Goal: Information Seeking & Learning: Find specific fact

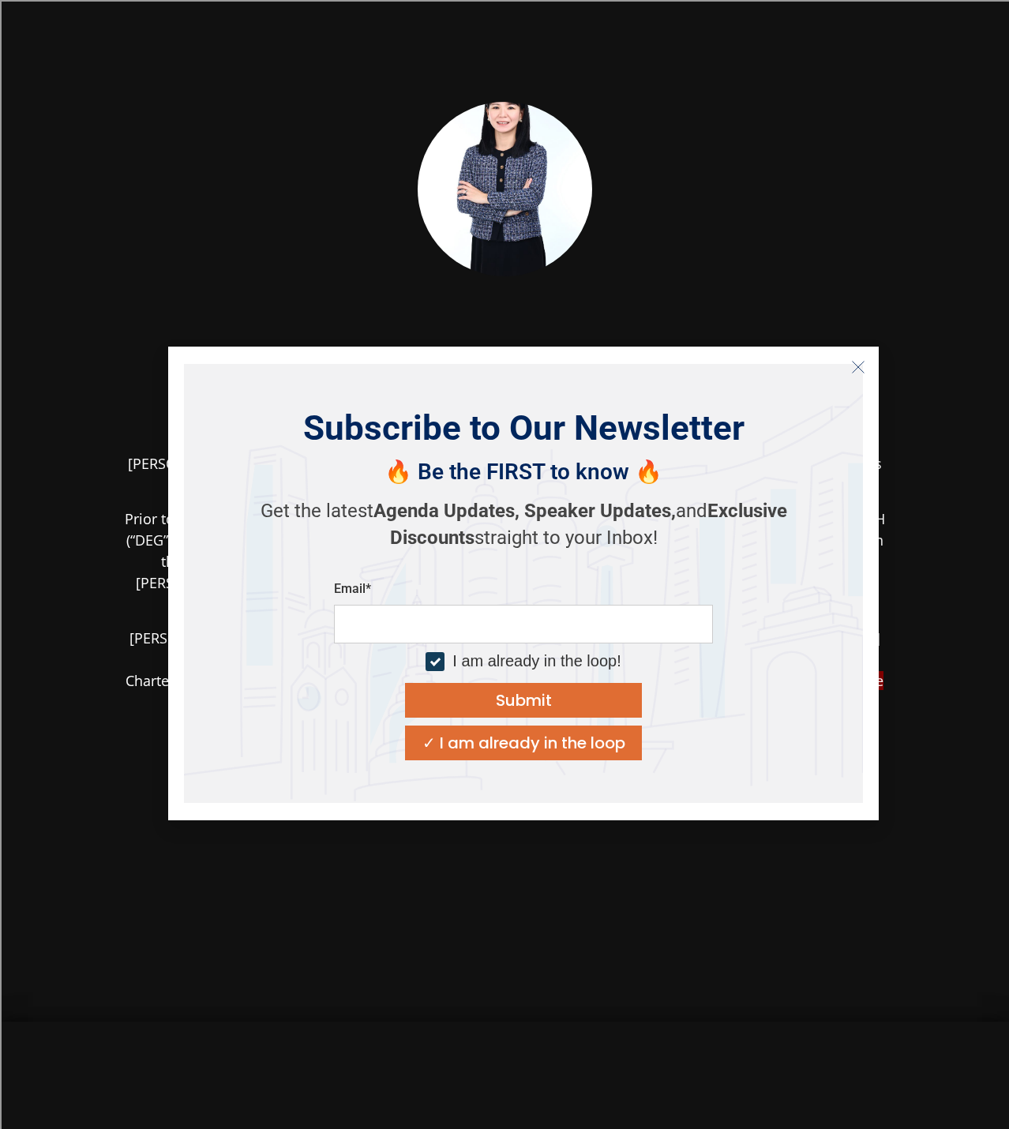
click at [859, 357] on button "Close" at bounding box center [857, 366] width 25 height 25
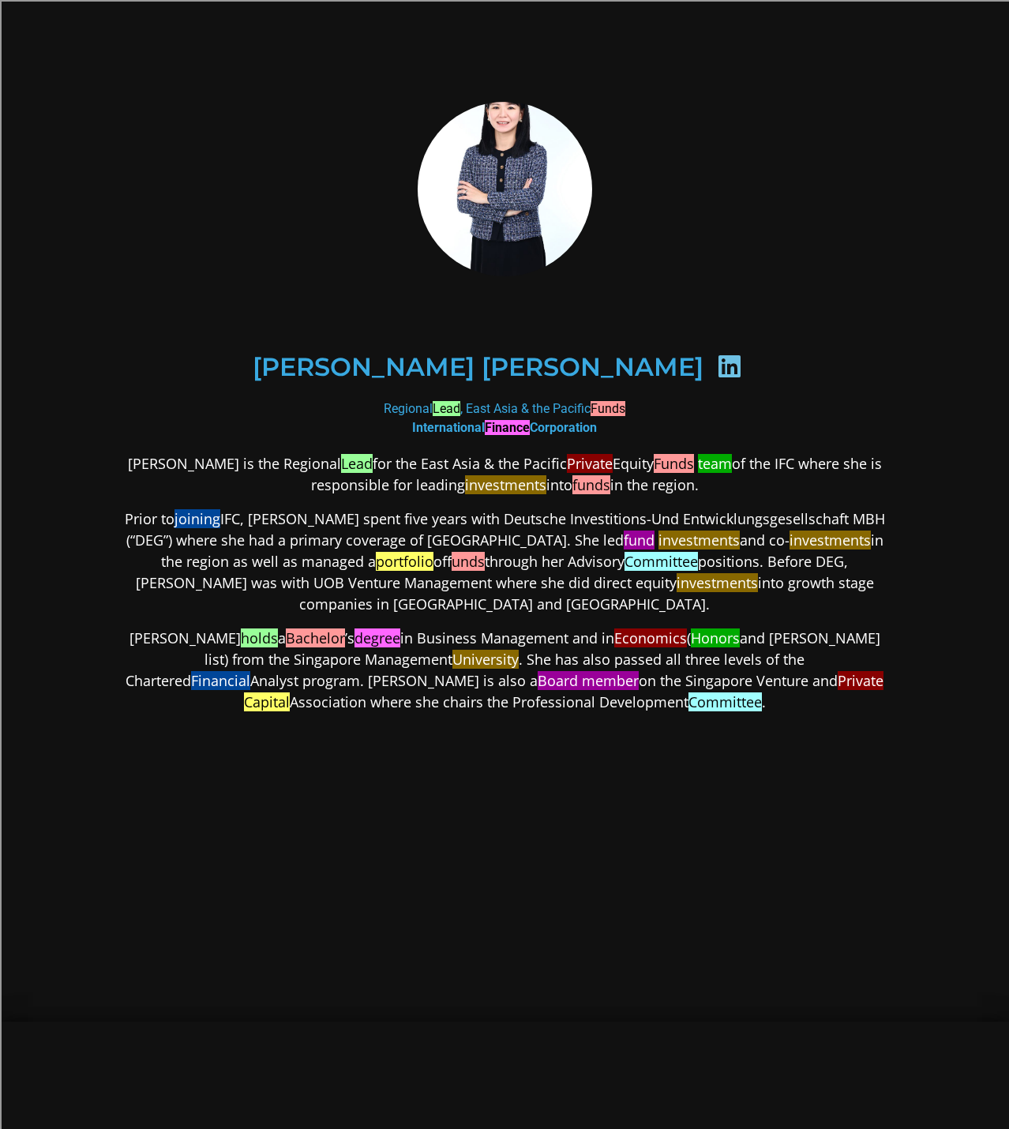
click at [286, 634] on font "Bachelor" at bounding box center [315, 637] width 59 height 19
copy p "Bachelor ’s"
drag, startPoint x: 391, startPoint y: 634, endPoint x: 540, endPoint y: 628, distance: 148.5
click at [540, 628] on p "[PERSON_NAME] holds a Bachelor ’s degree in Business Management and in Economic…" at bounding box center [504, 669] width 767 height 85
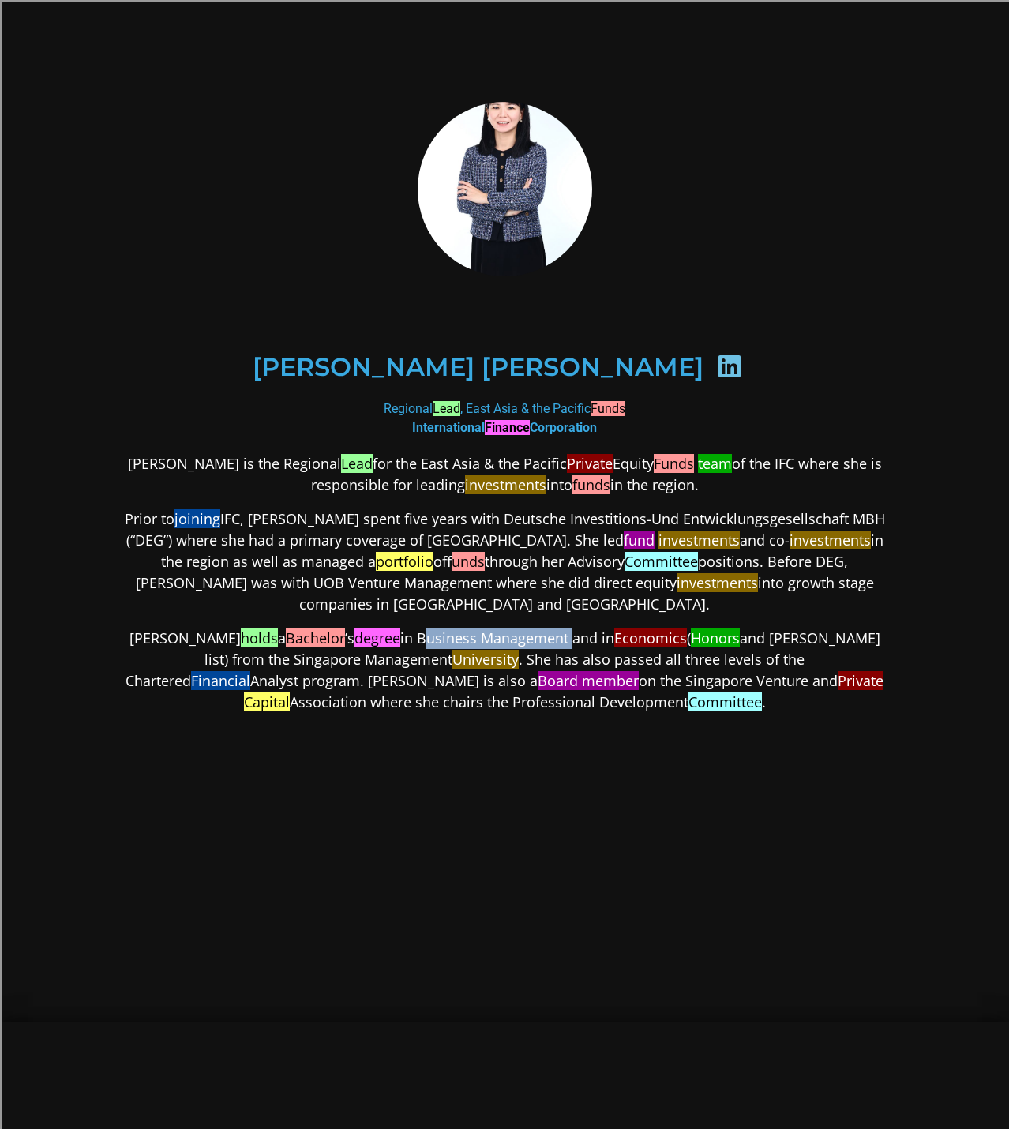
copy p "Business Management"
click at [691, 638] on font "Honors" at bounding box center [715, 637] width 49 height 19
copy p "Honors"
drag, startPoint x: 126, startPoint y: 657, endPoint x: 353, endPoint y: 659, distance: 226.5
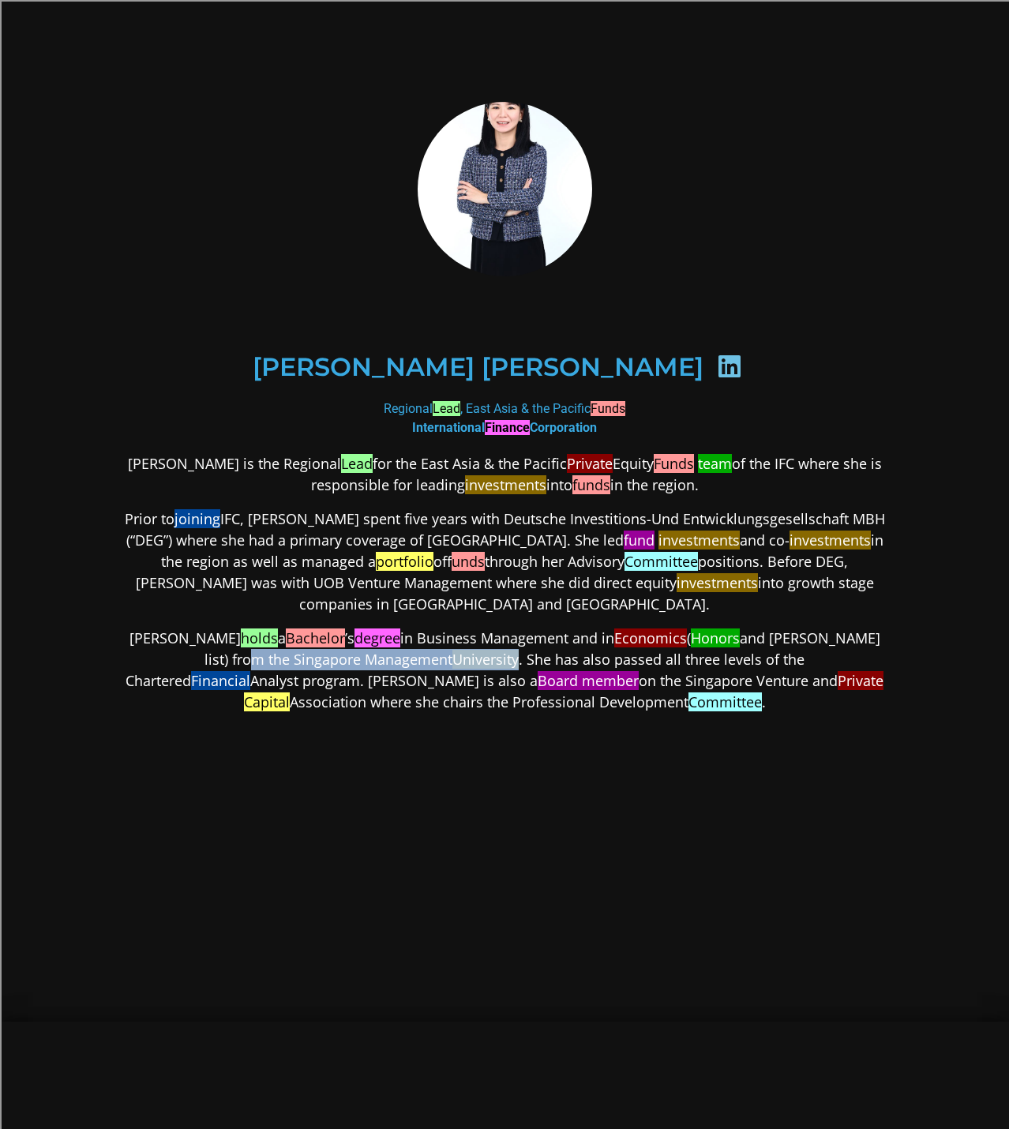
click at [353, 659] on p "[PERSON_NAME] holds a Bachelor ’s degree in Business Management and in Economic…" at bounding box center [504, 669] width 767 height 85
copy p "Singapore Management University"
click at [144, 519] on p "Prior to joining IFC, [PERSON_NAME] spent five years with Deutsche Investitions…" at bounding box center [504, 561] width 767 height 107
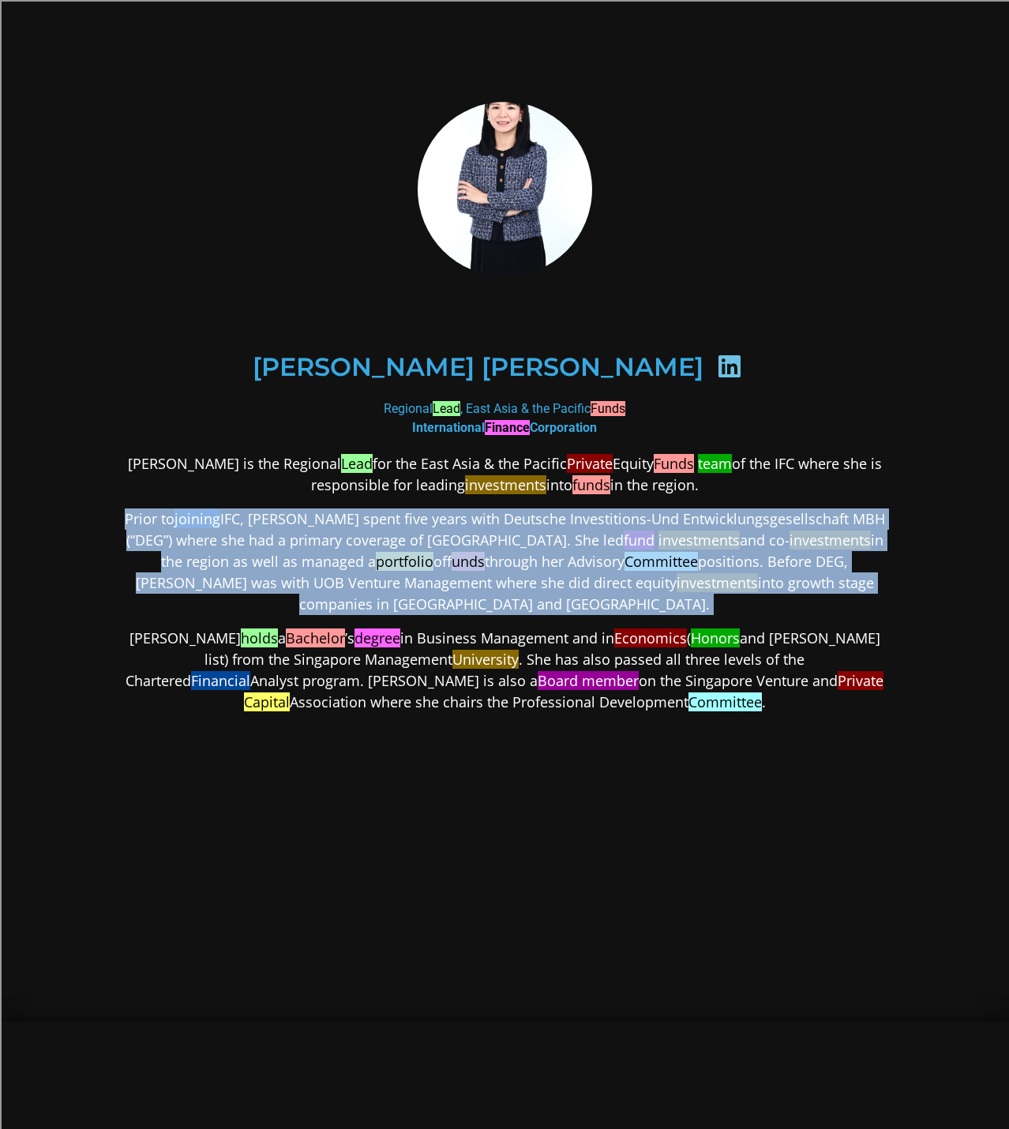
click at [144, 519] on p "Prior to joining IFC, [PERSON_NAME] spent five years with Deutsche Investitions…" at bounding box center [504, 561] width 767 height 107
copy div "Prior to joining IFC, [PERSON_NAME] spent five years with Deutsche Investitions…"
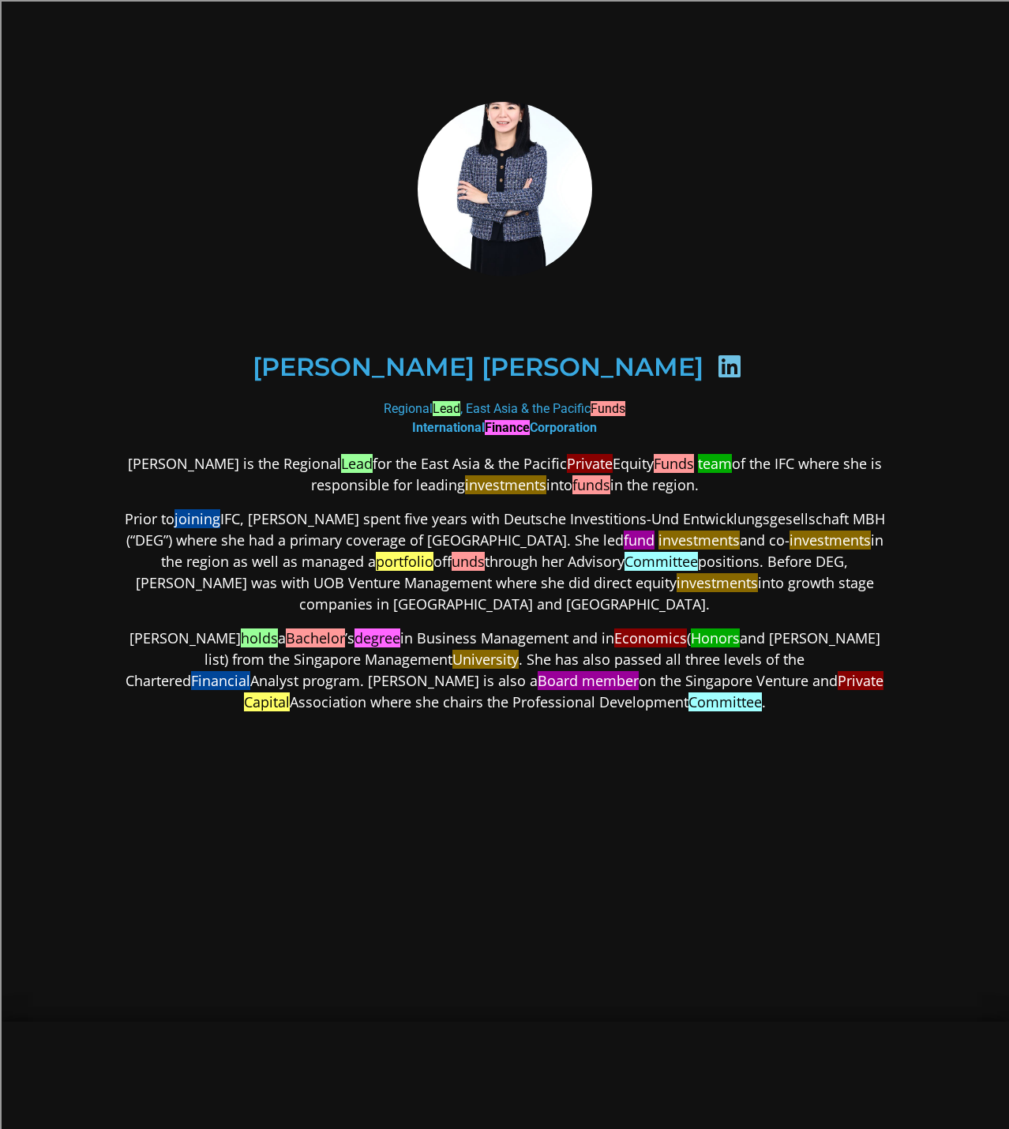
click at [184, 648] on p "[PERSON_NAME] holds a Bachelor ’s degree in Business Management and in Economic…" at bounding box center [504, 669] width 767 height 85
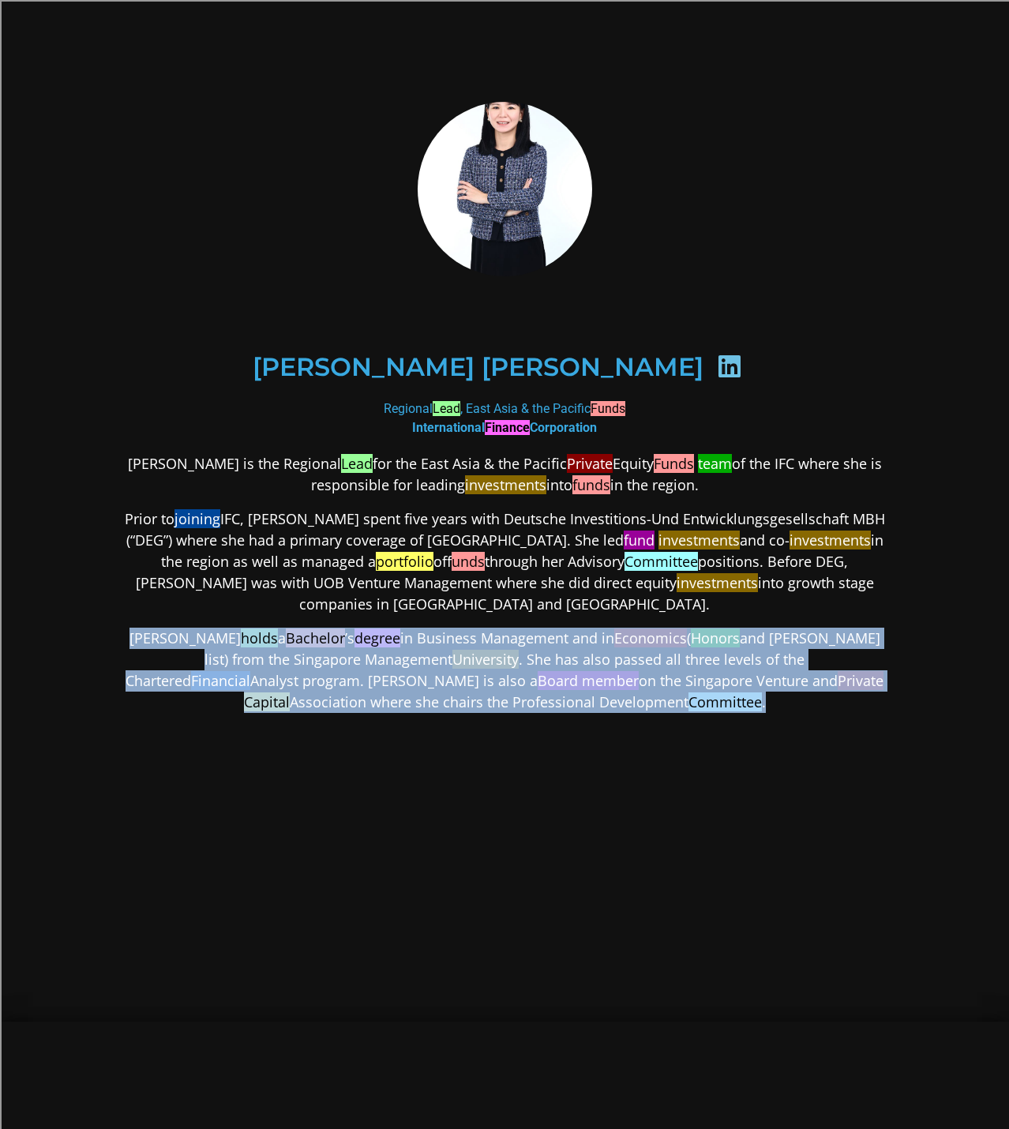
click at [184, 648] on p "[PERSON_NAME] holds a Bachelor ’s degree in Business Management and in Economic…" at bounding box center [504, 669] width 767 height 85
copy div "[PERSON_NAME] holds a Bachelor ’s degree in Business Management and in Economic…"
click at [351, 837] on div "[PERSON_NAME] is the Regional Lead for the East Asia & the Pacific Private Equi…" at bounding box center [504, 707] width 767 height 509
